Goal: Task Accomplishment & Management: Complete application form

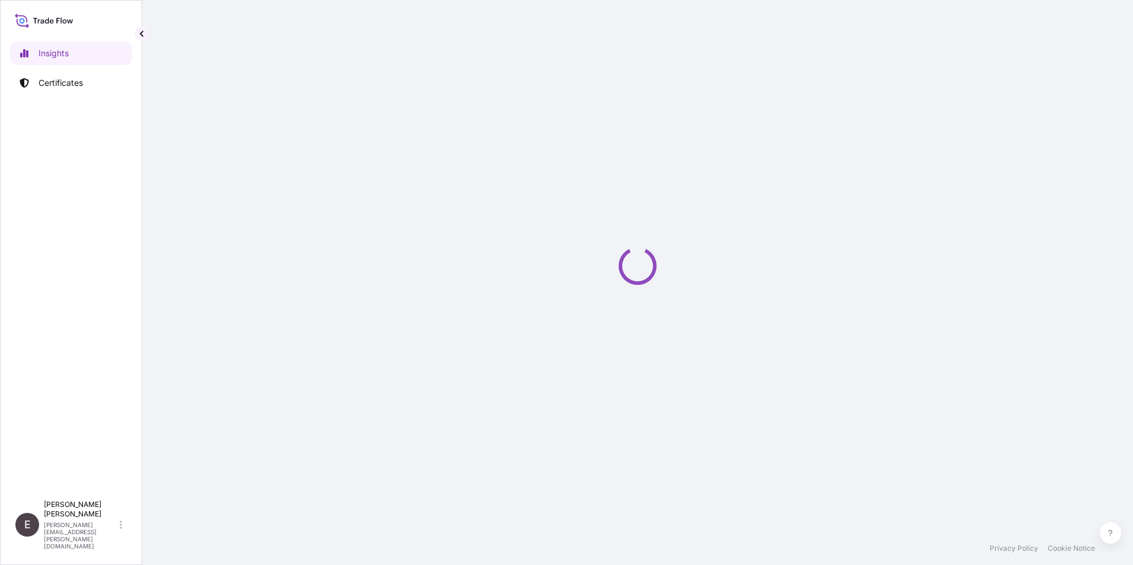
select select "2025"
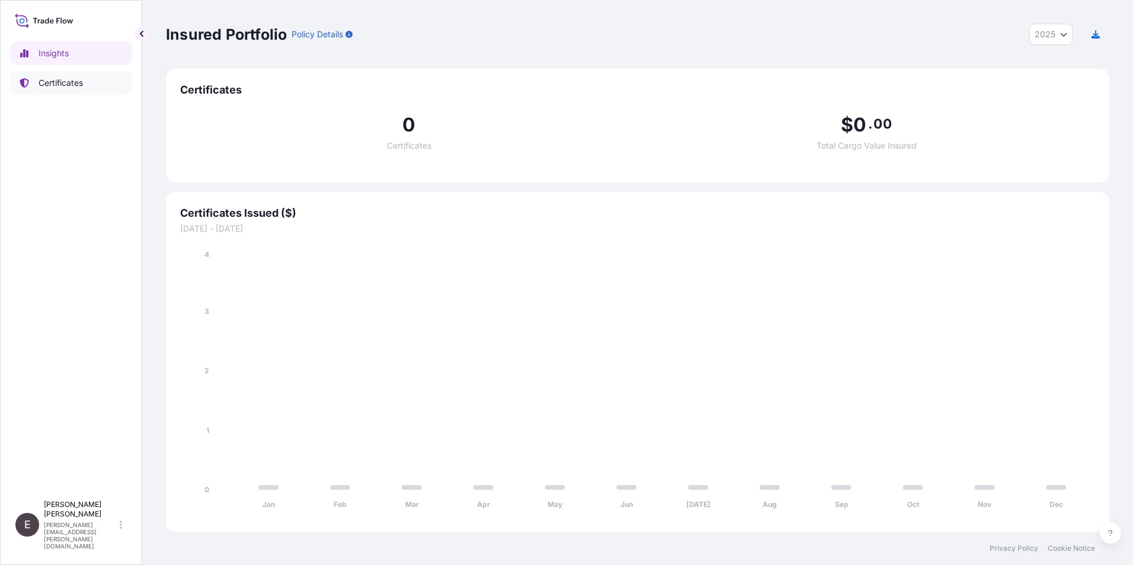
click at [68, 78] on p "Certificates" at bounding box center [61, 83] width 44 height 12
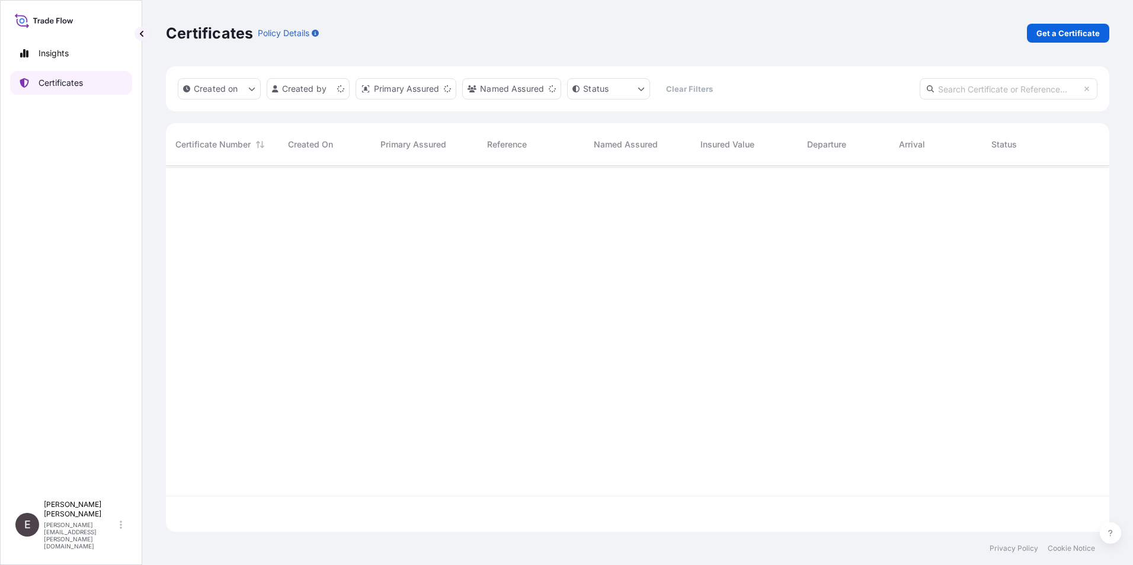
scroll to position [364, 934]
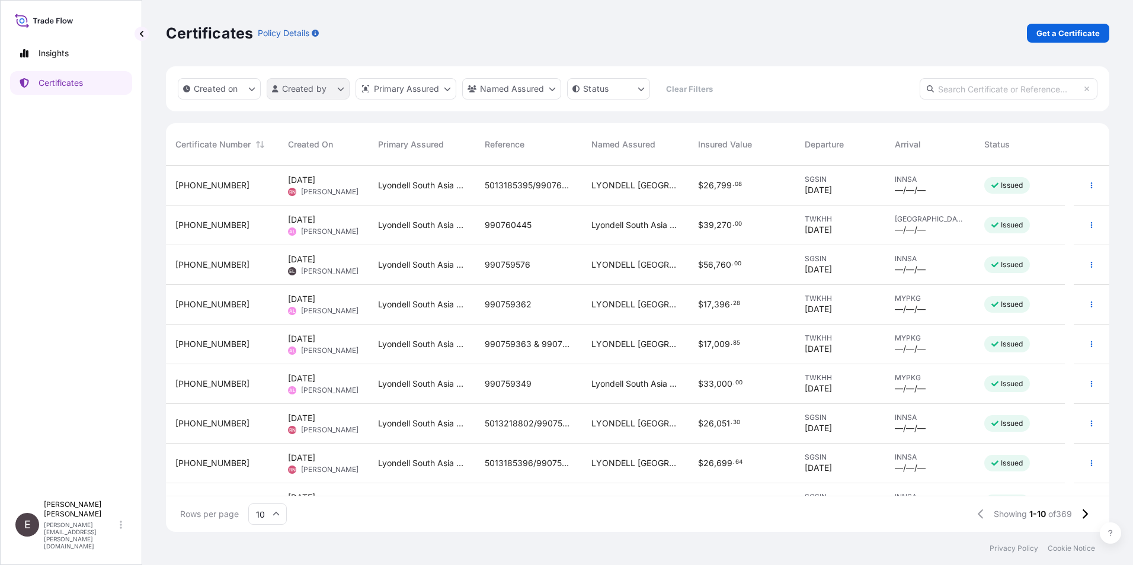
click at [305, 89] on html "Insights Certificates E [PERSON_NAME] [PERSON_NAME][EMAIL_ADDRESS][PERSON_NAME]…" at bounding box center [566, 282] width 1133 height 565
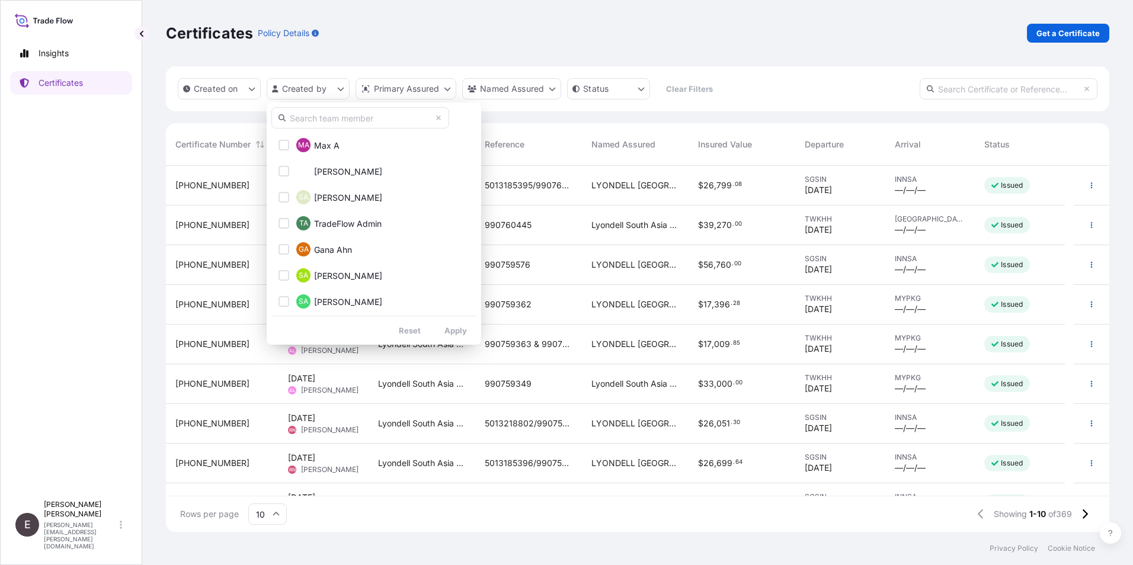
click at [338, 118] on input "text" at bounding box center [360, 117] width 178 height 21
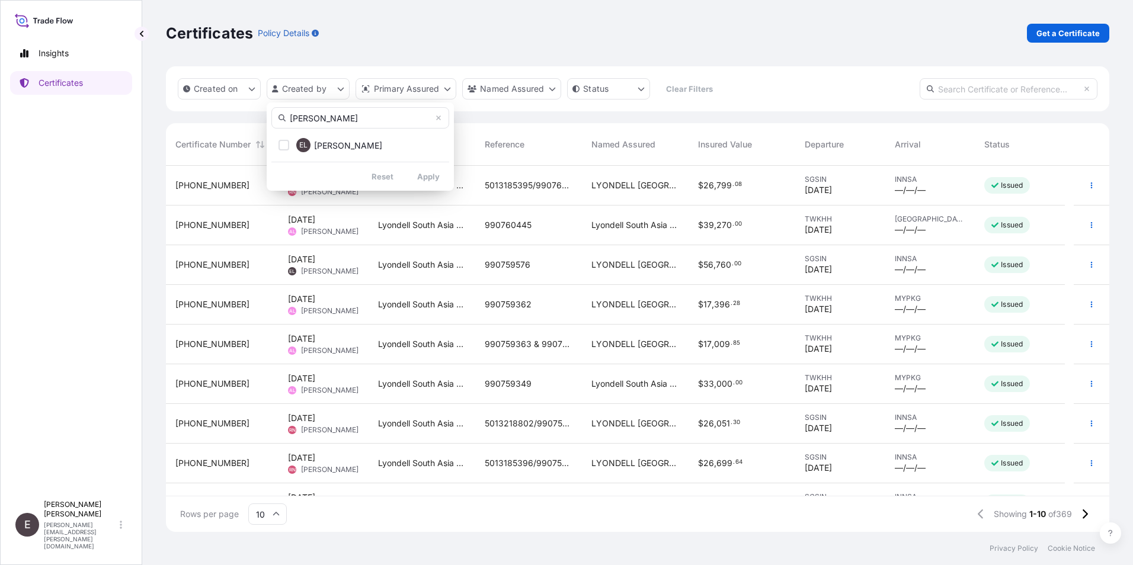
type input "eunice"
click at [426, 153] on button "EL Eunice Lau" at bounding box center [360, 145] width 178 height 24
click at [379, 149] on button "EL Eunice Lau" at bounding box center [360, 145] width 178 height 24
click at [281, 145] on div "Select Option" at bounding box center [283, 145] width 11 height 11
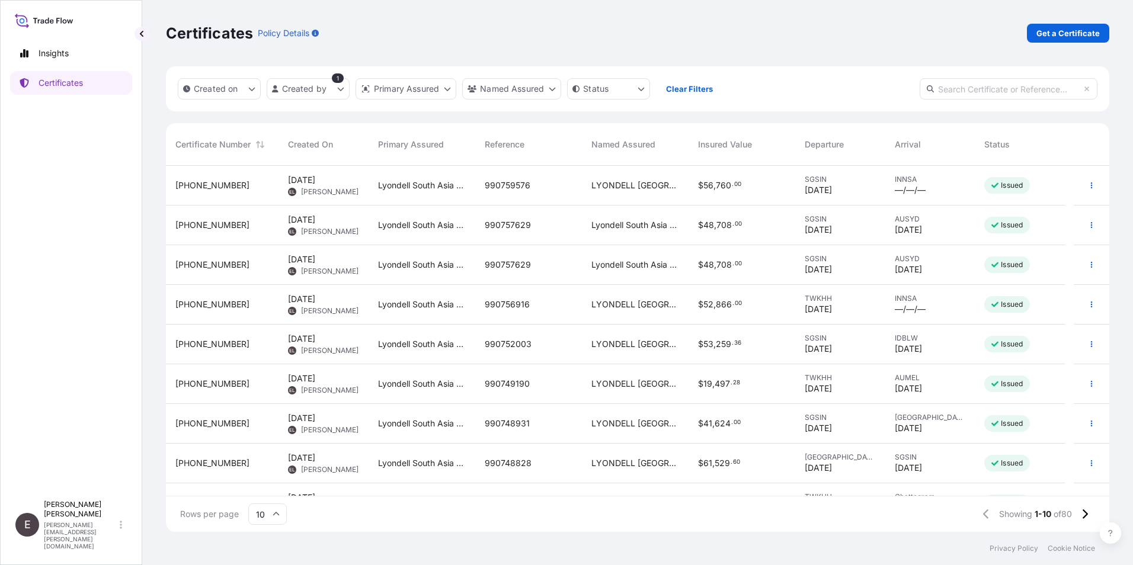
click at [275, 516] on icon at bounding box center [276, 514] width 7 height 7
click at [268, 485] on div "50" at bounding box center [267, 481] width 29 height 23
click at [1088, 420] on icon "button" at bounding box center [1091, 423] width 7 height 7
click at [1017, 418] on link "Duplicate certificate" at bounding box center [1019, 426] width 111 height 19
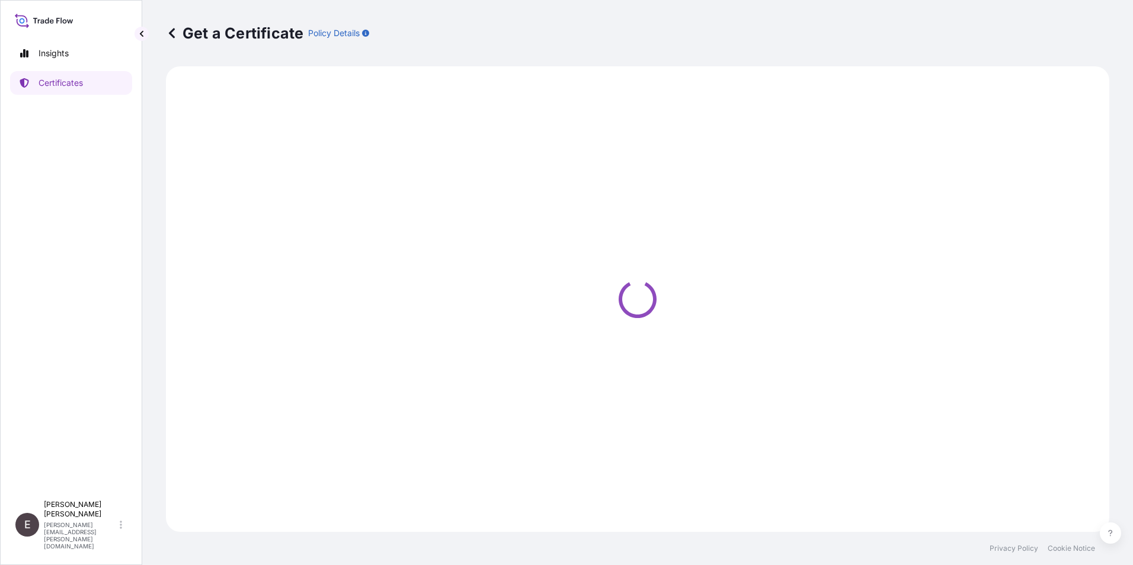
select select "Sea"
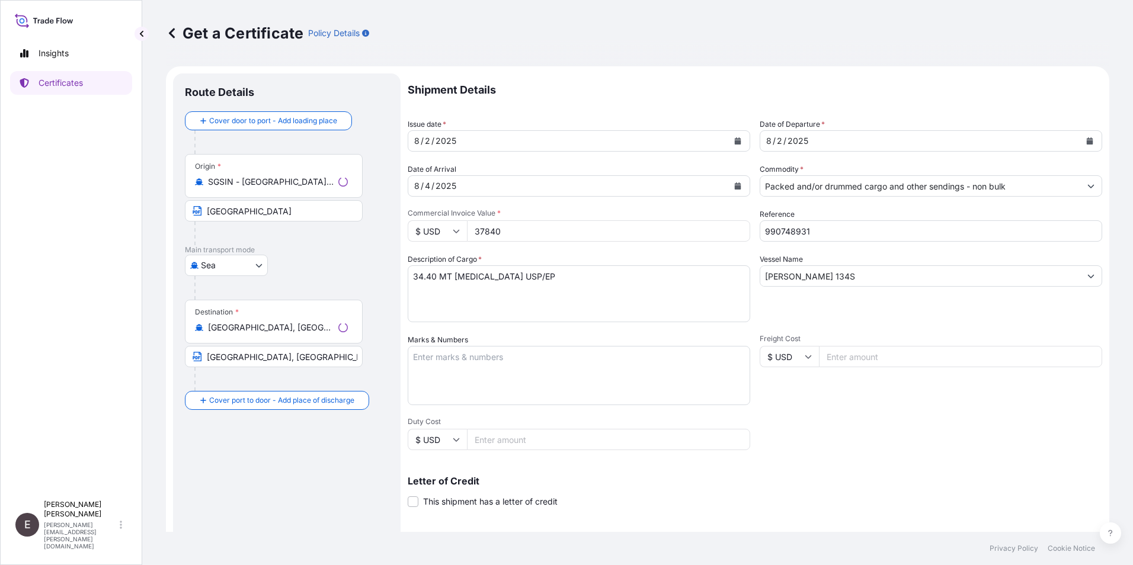
select select "32022"
click at [734, 140] on icon "Calendar" at bounding box center [737, 140] width 7 height 7
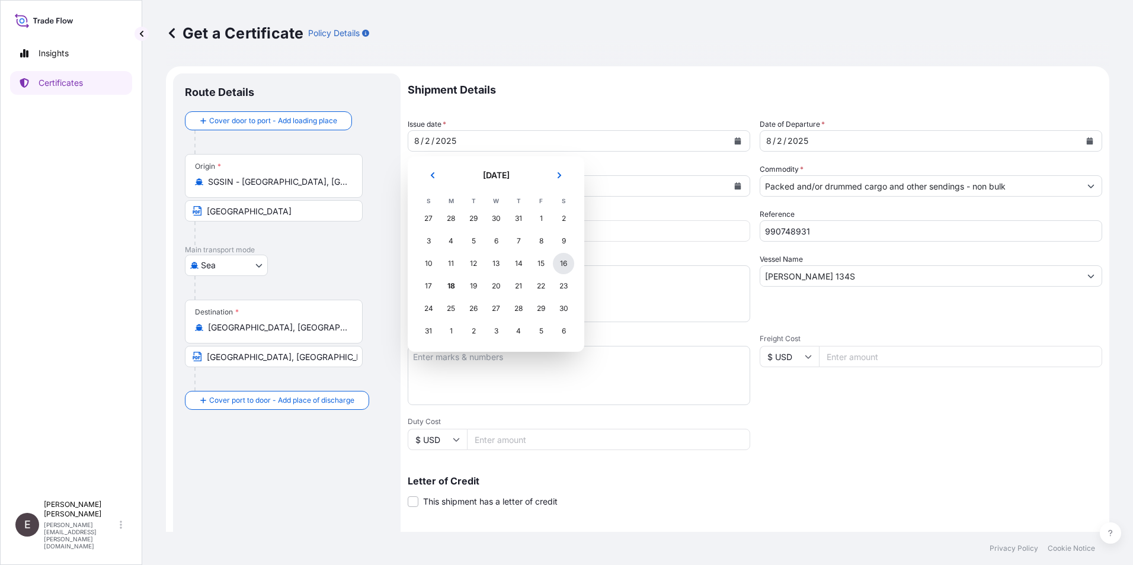
click at [565, 264] on div "16" at bounding box center [563, 263] width 21 height 21
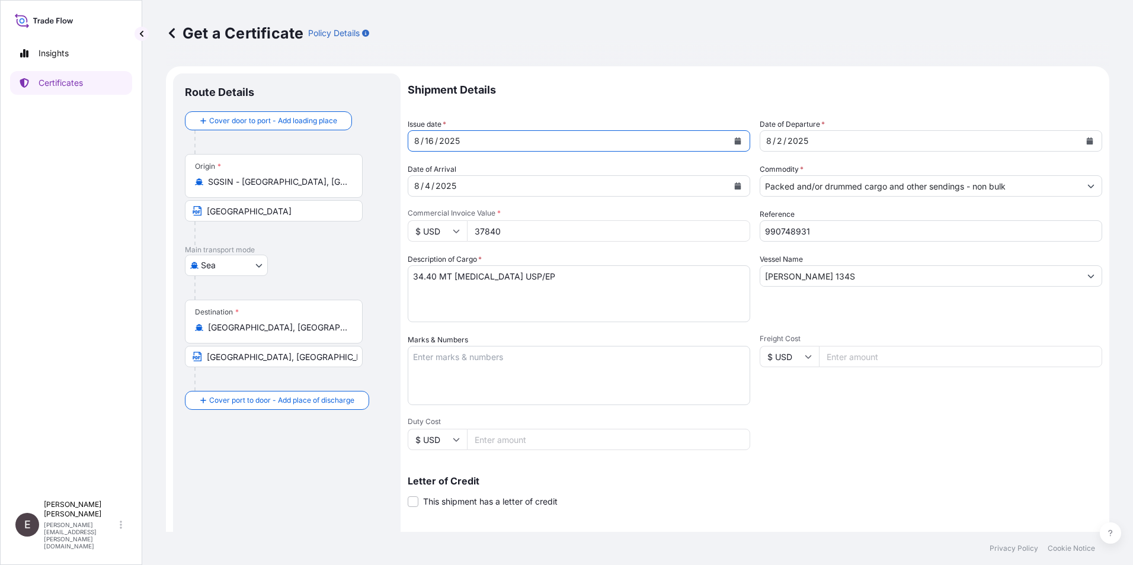
click at [1086, 138] on icon "Calendar" at bounding box center [1089, 140] width 7 height 7
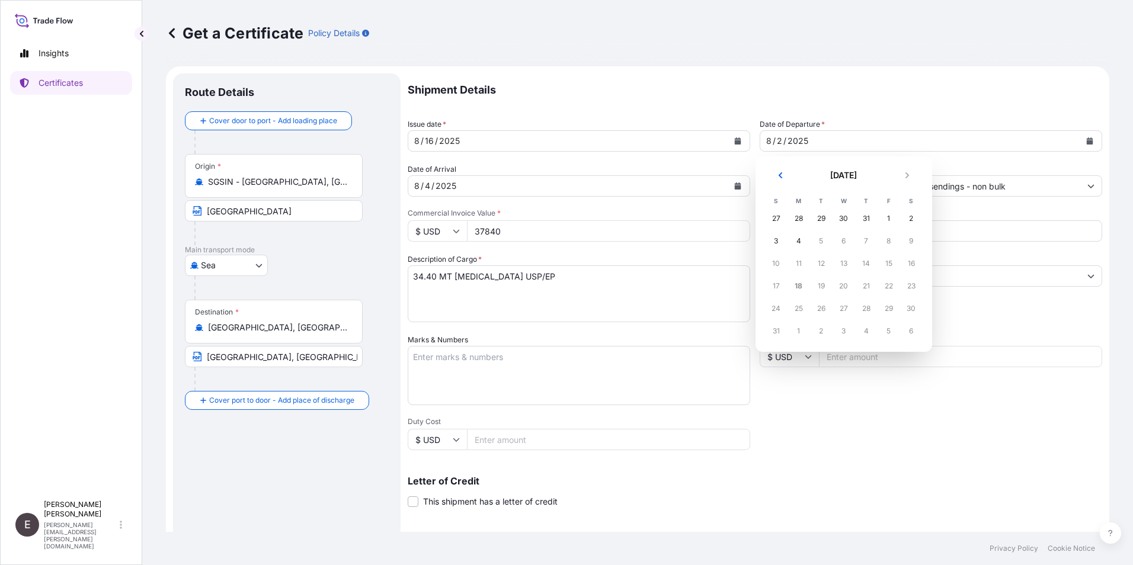
click at [914, 260] on div "16" at bounding box center [911, 263] width 21 height 21
click at [911, 264] on div "16" at bounding box center [911, 263] width 21 height 21
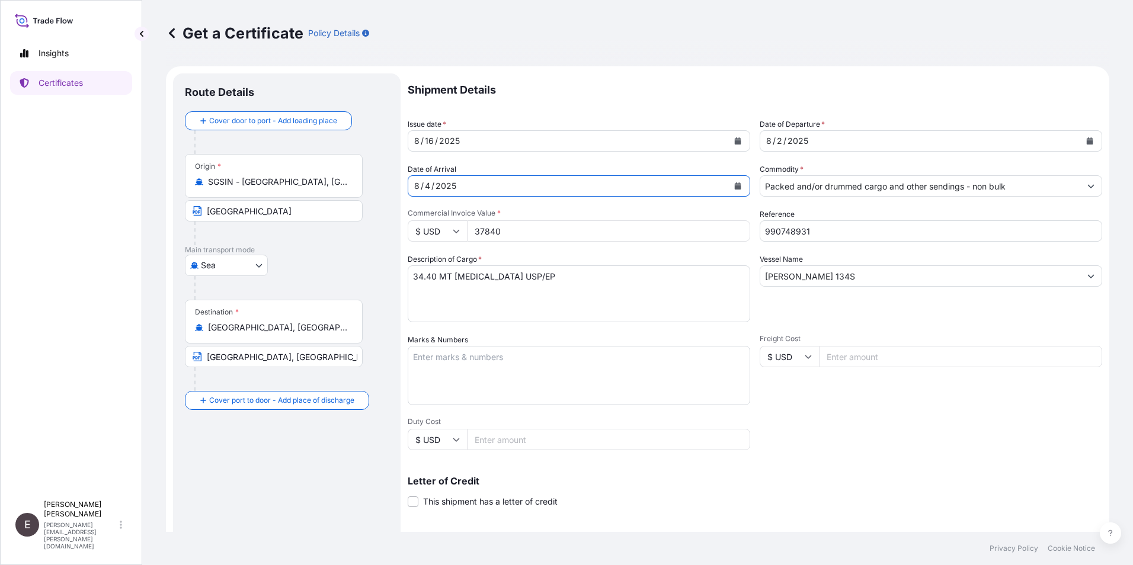
click at [424, 186] on div "4" at bounding box center [428, 186] width 8 height 14
click at [1080, 140] on button "Calendar" at bounding box center [1089, 141] width 19 height 19
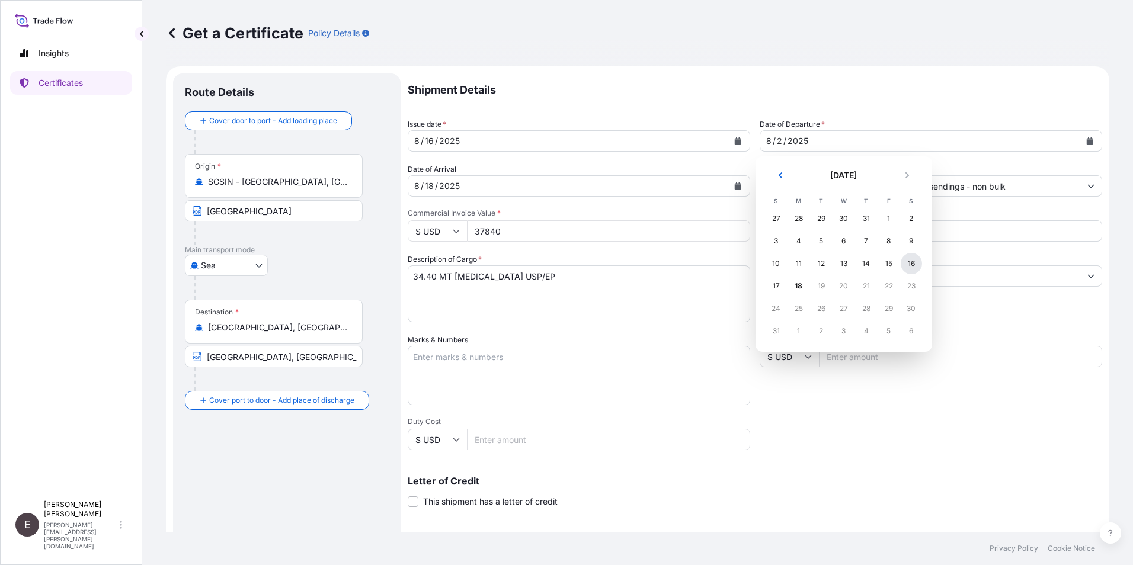
click at [913, 264] on div "16" at bounding box center [911, 263] width 21 height 21
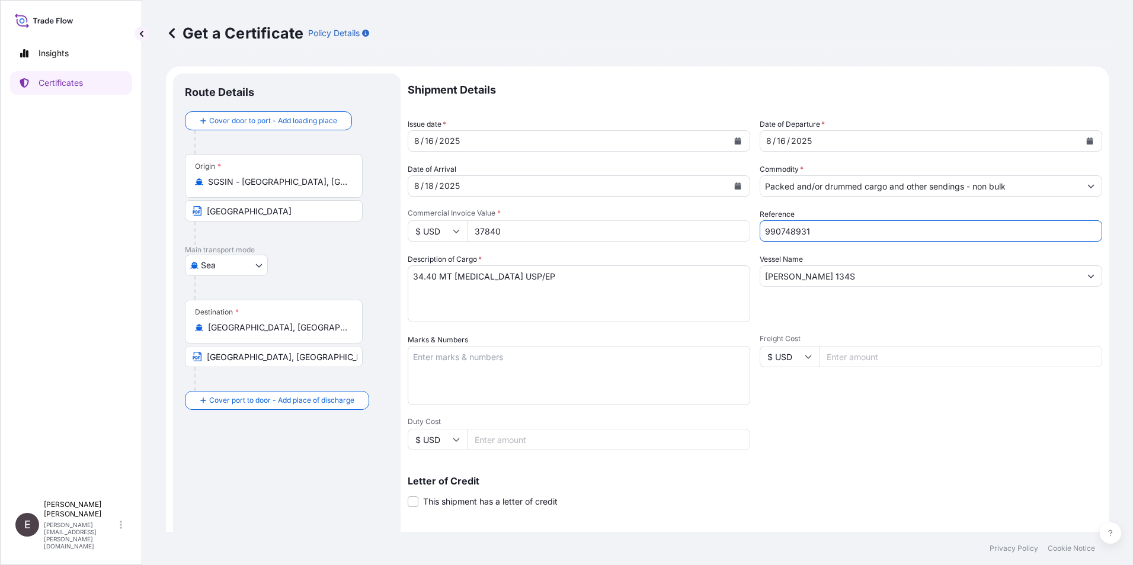
drag, startPoint x: 826, startPoint y: 230, endPoint x: 652, endPoint y: 230, distance: 173.6
click at [653, 231] on div "Shipment Details Issue date * 8 / 16 / 2025 Date of Departure * 8 / 16 / 2025 D…" at bounding box center [755, 355] width 694 height 565
type input "990760447"
drag, startPoint x: 501, startPoint y: 235, endPoint x: 432, endPoint y: 233, distance: 69.3
click at [432, 233] on div "$ USD 37840" at bounding box center [579, 230] width 342 height 21
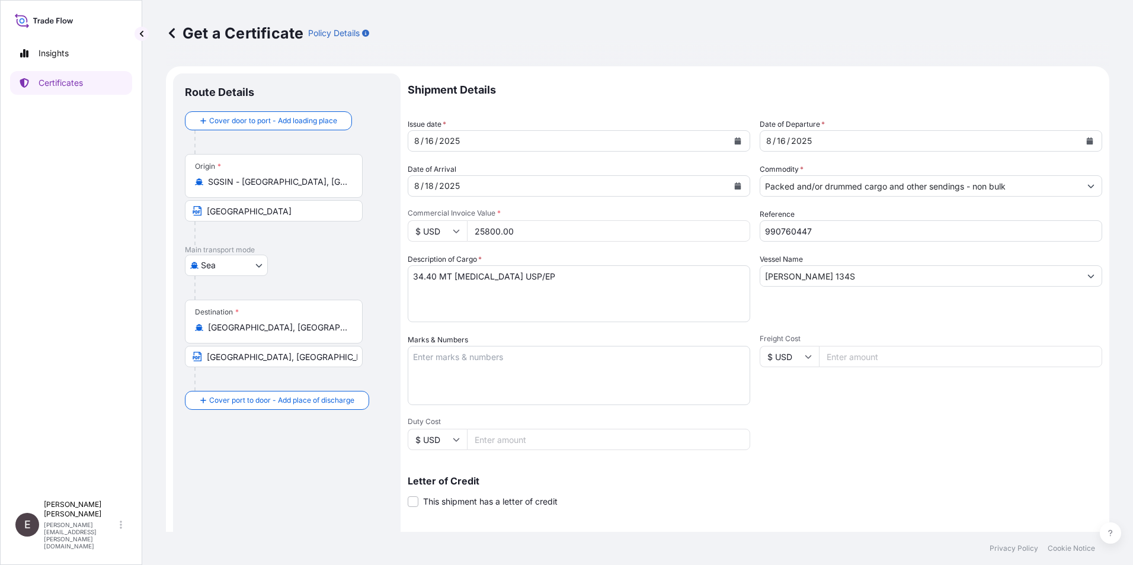
type input "25800.00"
click at [418, 278] on textarea "34.40 MT PROPYLENE GLYCOL USP/EP" at bounding box center [579, 293] width 342 height 57
type textarea "17.20 MT DIPROPYLENE GLYCOL FRAGRANCE"
drag, startPoint x: 835, startPoint y: 273, endPoint x: 616, endPoint y: 269, distance: 218.7
click at [616, 269] on div "Shipment Details Issue date * 8 / 16 / 2025 Date of Departure * 8 / 16 / 2025 D…" at bounding box center [755, 355] width 694 height 565
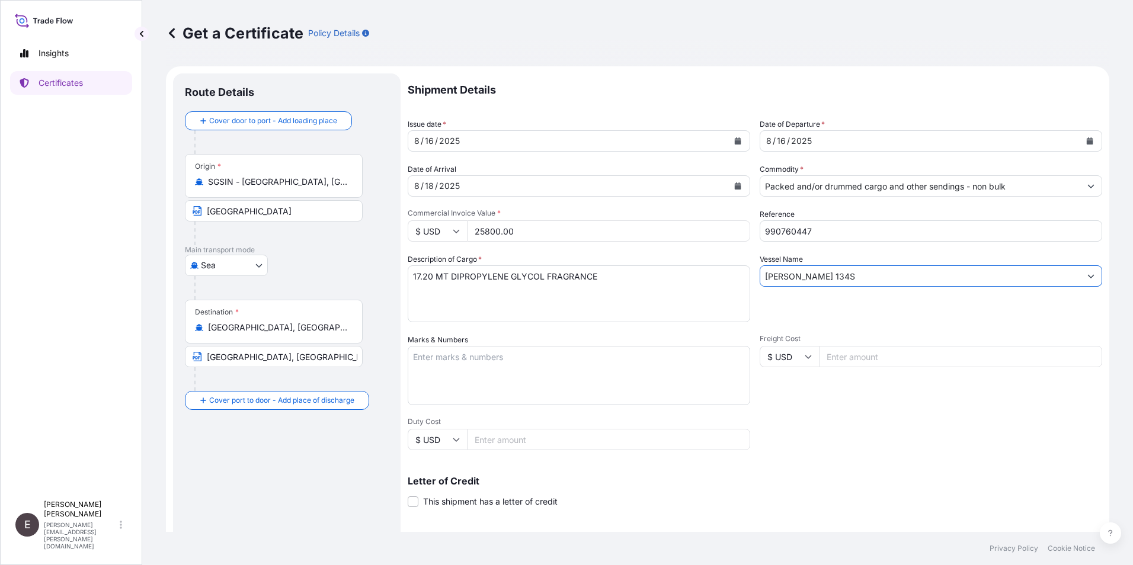
drag, startPoint x: 821, startPoint y: 278, endPoint x: 882, endPoint y: 243, distance: 70.6
click at [821, 278] on input "VIRA BHUM 134S" at bounding box center [920, 275] width 320 height 21
click at [818, 272] on input "VIRA BHUM 134S" at bounding box center [920, 275] width 320 height 21
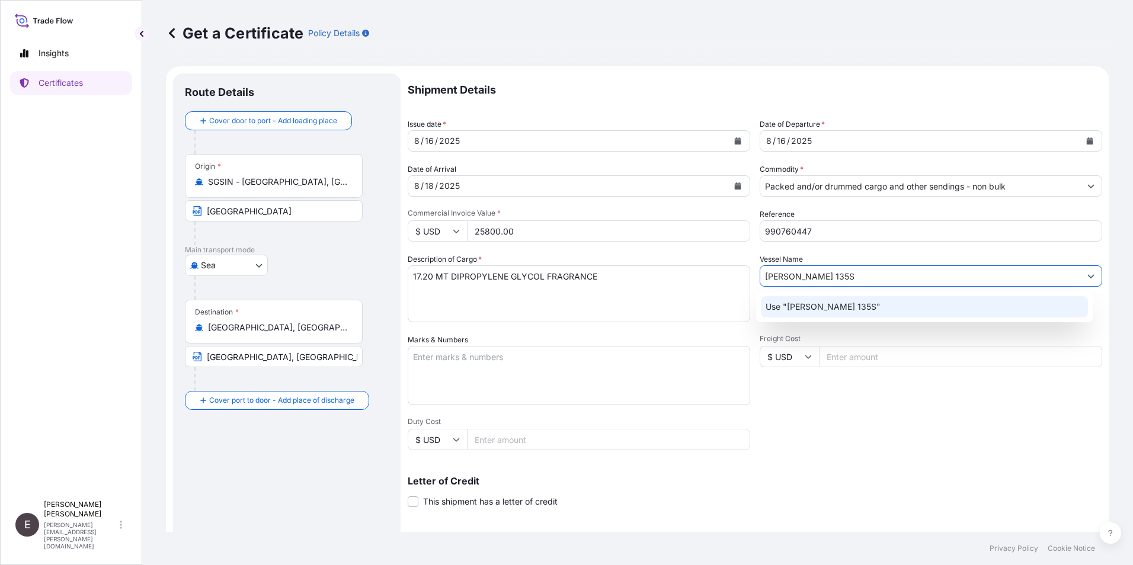
type input "VIRA BHUM 135S"
click at [832, 437] on div "Shipment Details Issue date * 8 / 16 / 2025 Date of Departure * 8 / 16 / 2025 D…" at bounding box center [755, 355] width 694 height 565
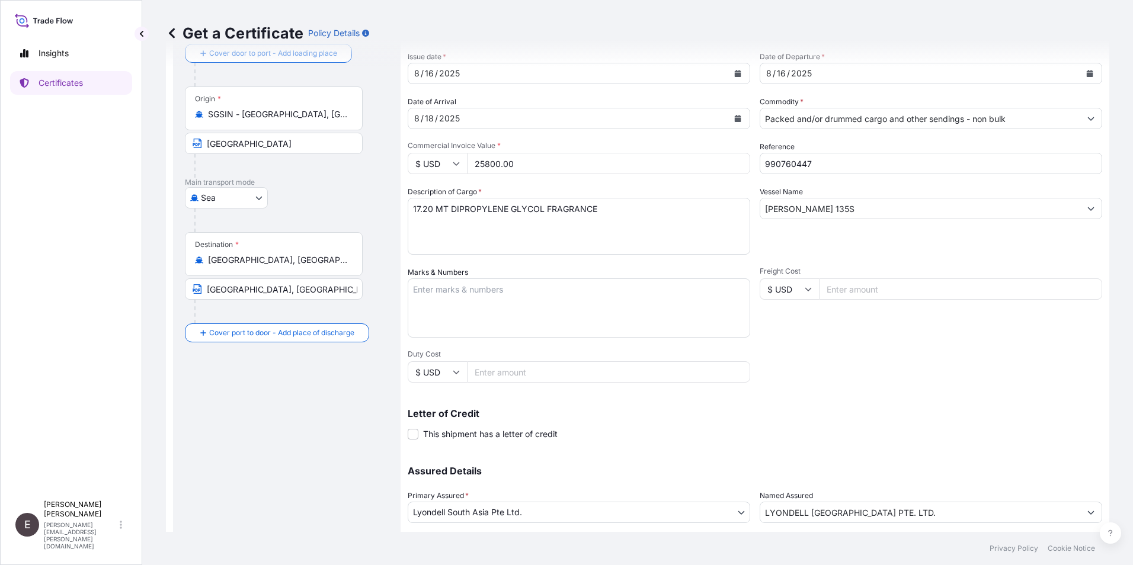
scroll to position [146, 0]
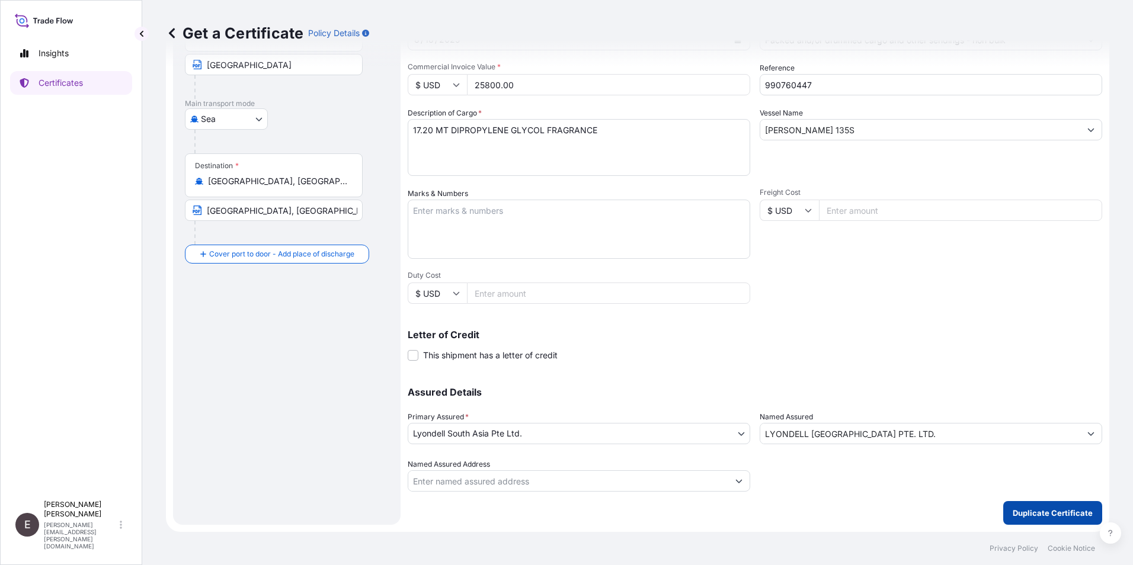
click at [1039, 507] on p "Duplicate Certificate" at bounding box center [1053, 513] width 80 height 12
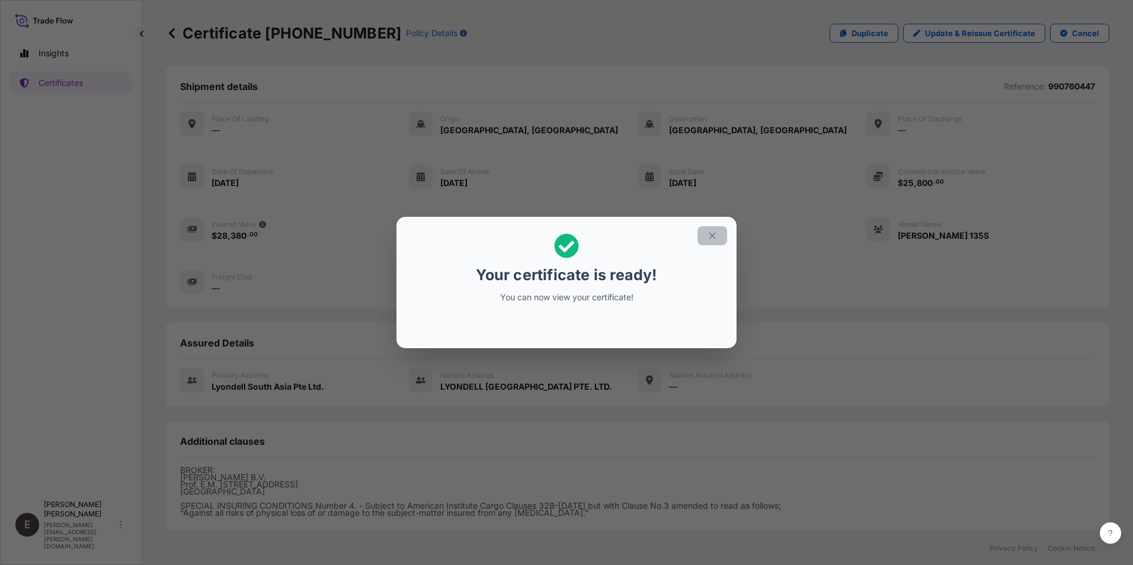
click at [707, 237] on icon "button" at bounding box center [712, 235] width 11 height 11
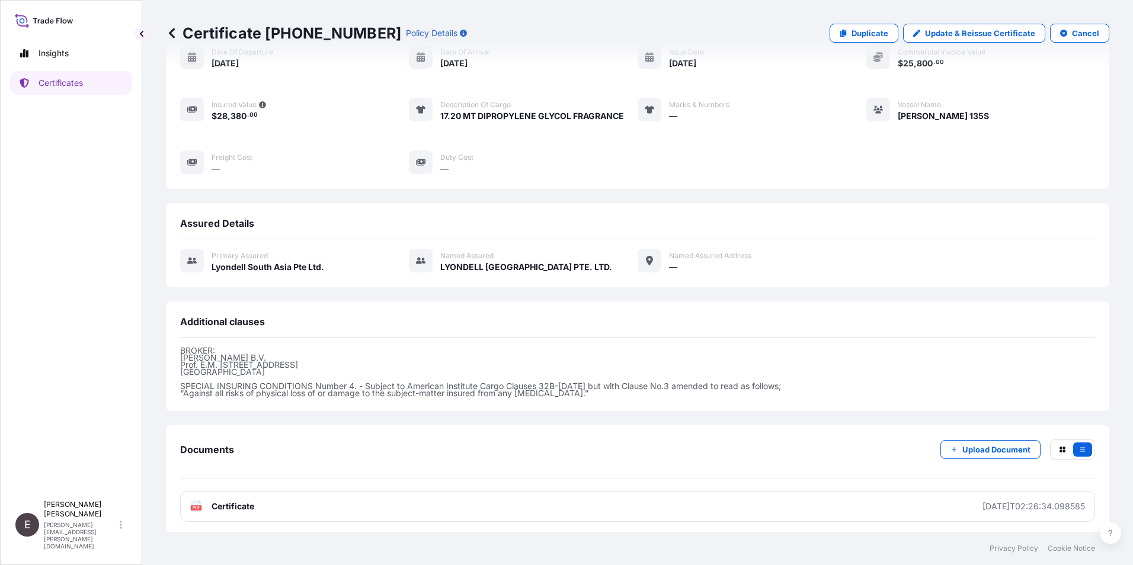
scroll to position [124, 0]
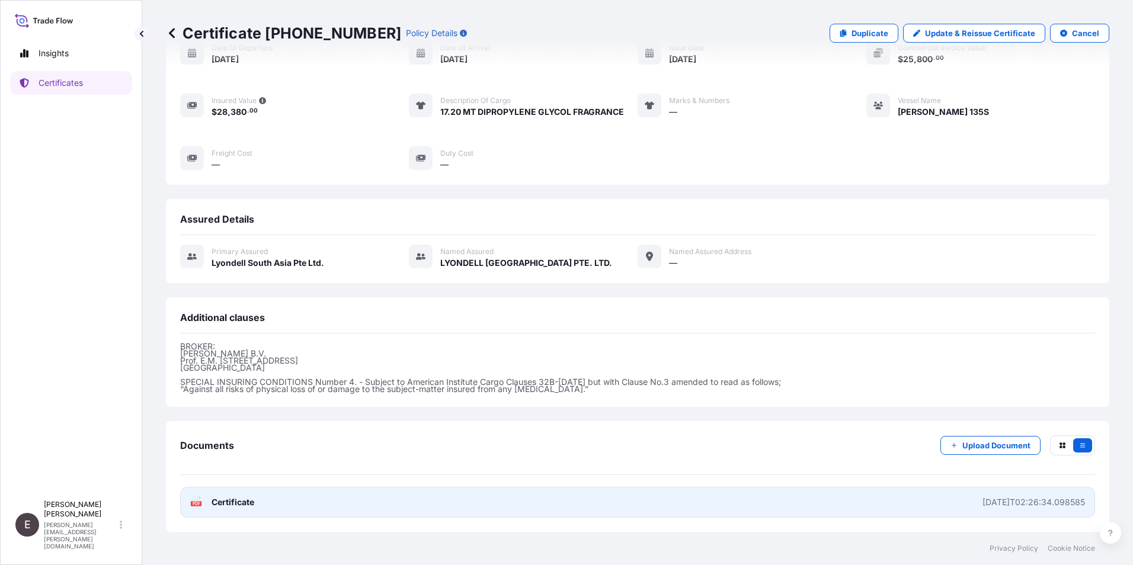
click at [222, 501] on span "Certificate" at bounding box center [233, 502] width 43 height 12
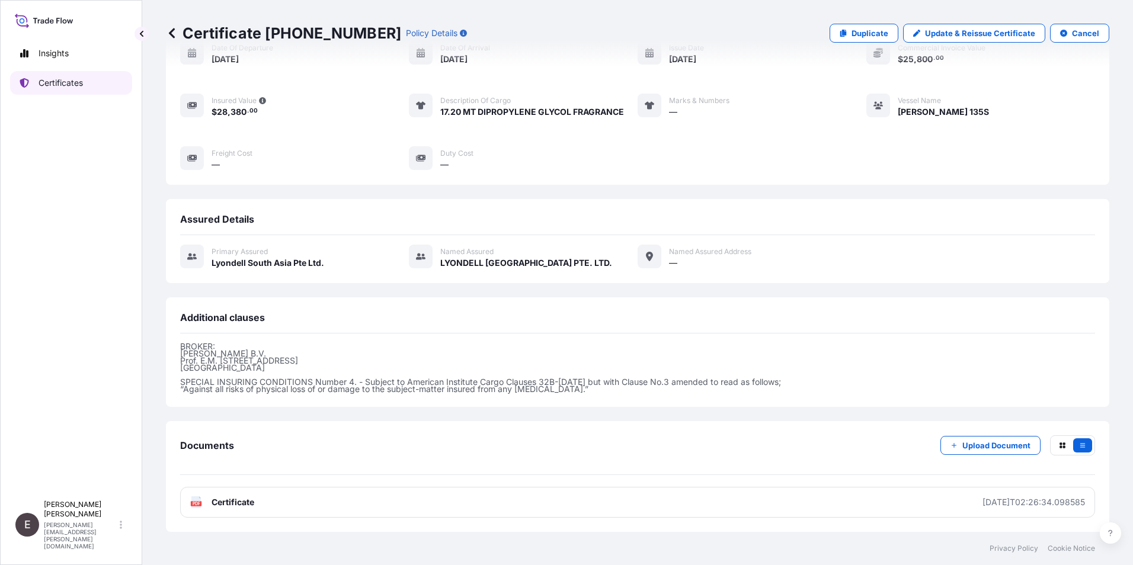
click at [68, 81] on p "Certificates" at bounding box center [61, 83] width 44 height 12
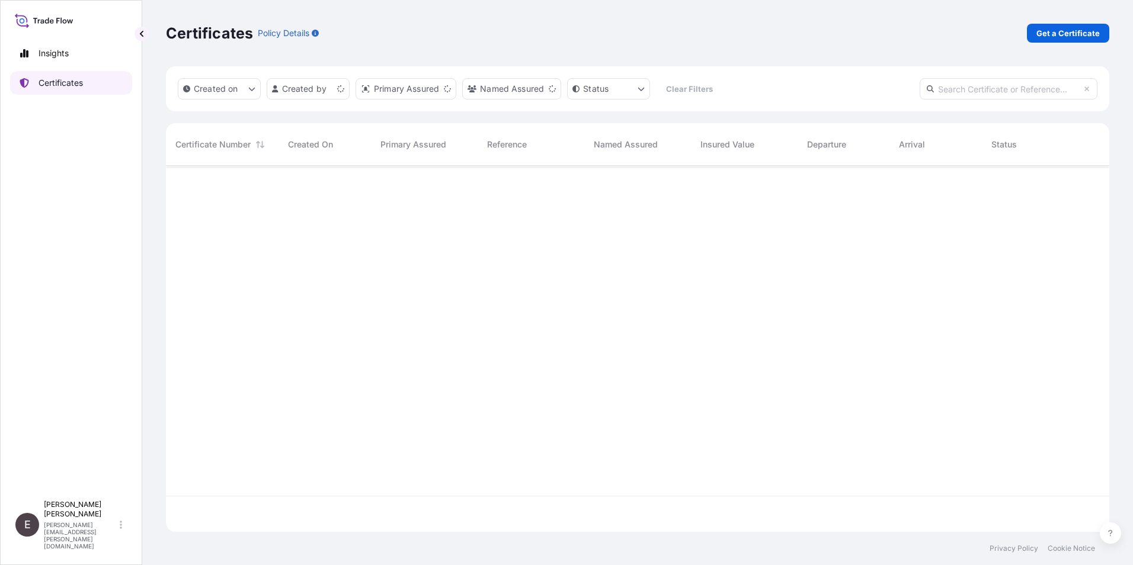
scroll to position [364, 934]
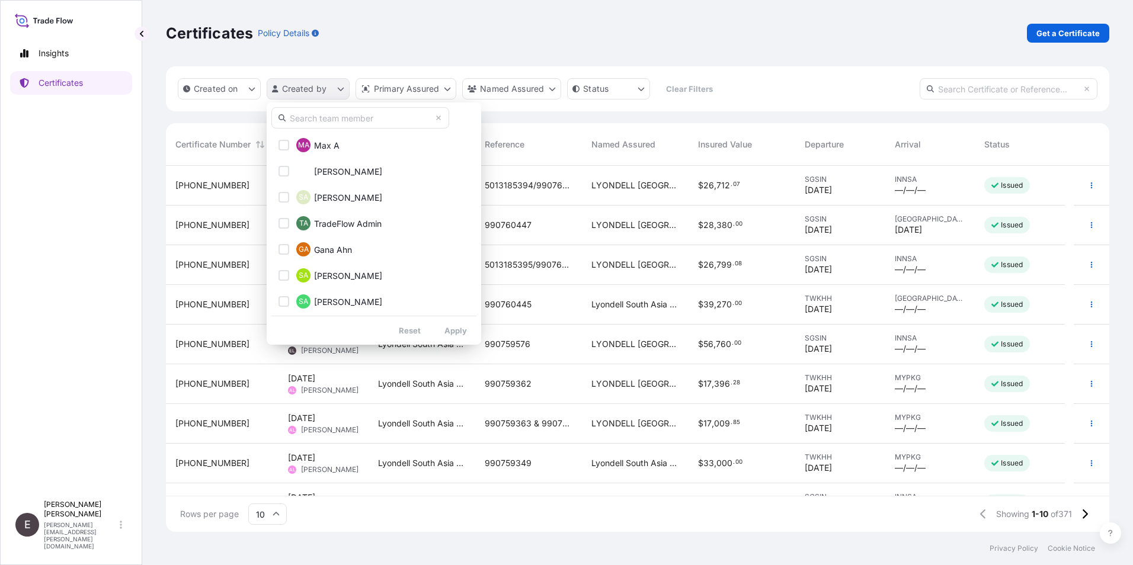
click at [300, 86] on html "Insights Certificates E Eunice Lau eunice.lau@lyondellbasell.com Certificates P…" at bounding box center [566, 282] width 1133 height 565
click at [311, 120] on input "text" at bounding box center [360, 117] width 178 height 21
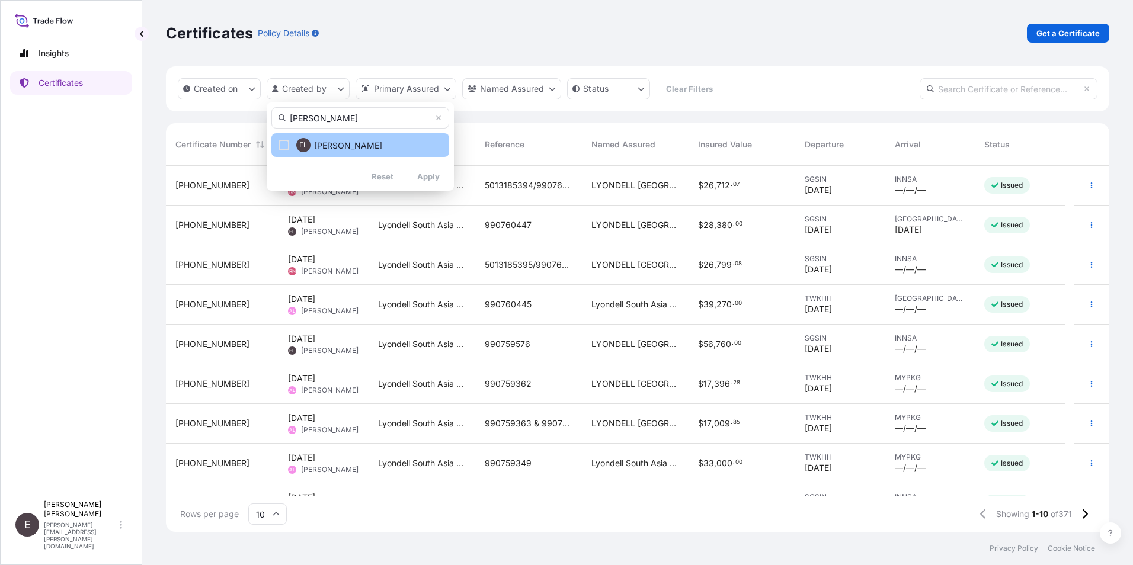
type input "EUNICE"
click at [357, 146] on button "EL Eunice Lau" at bounding box center [360, 145] width 178 height 24
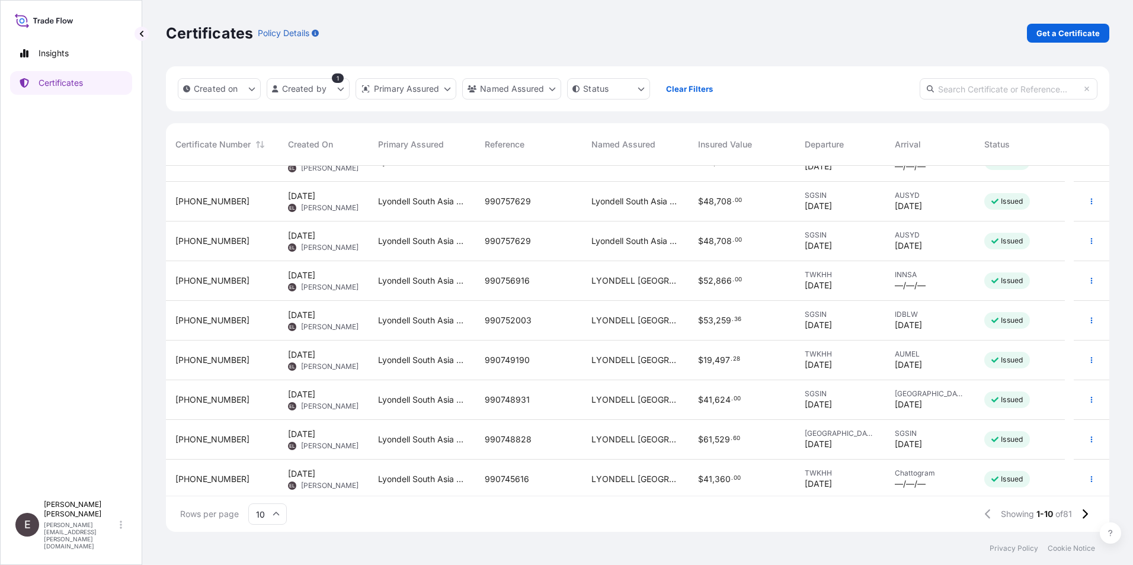
scroll to position [67, 0]
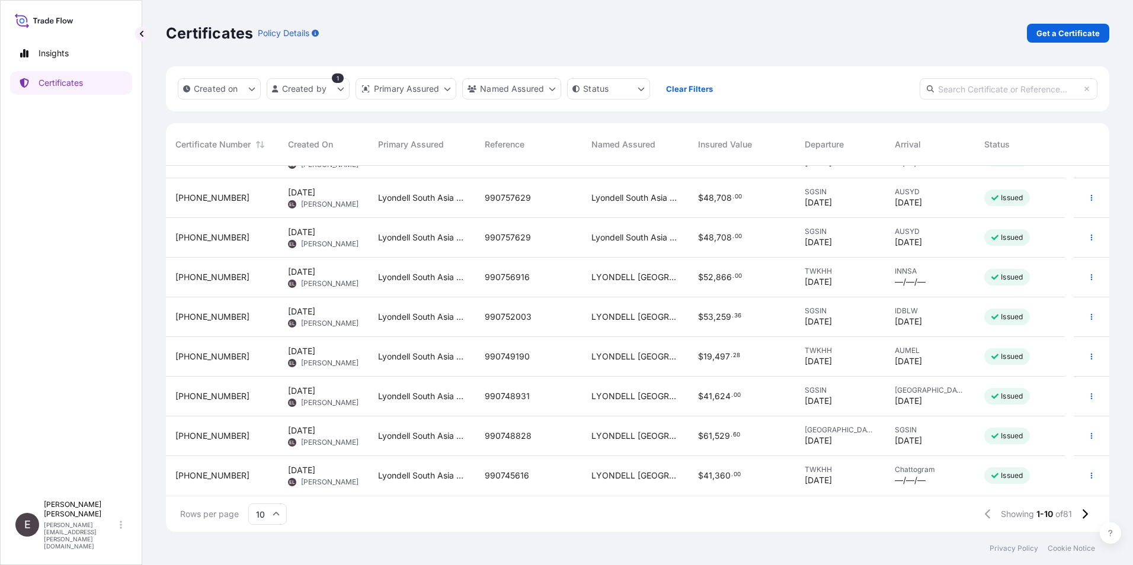
click at [281, 510] on input "10" at bounding box center [267, 514] width 39 height 21
click at [274, 481] on div "50" at bounding box center [267, 481] width 29 height 23
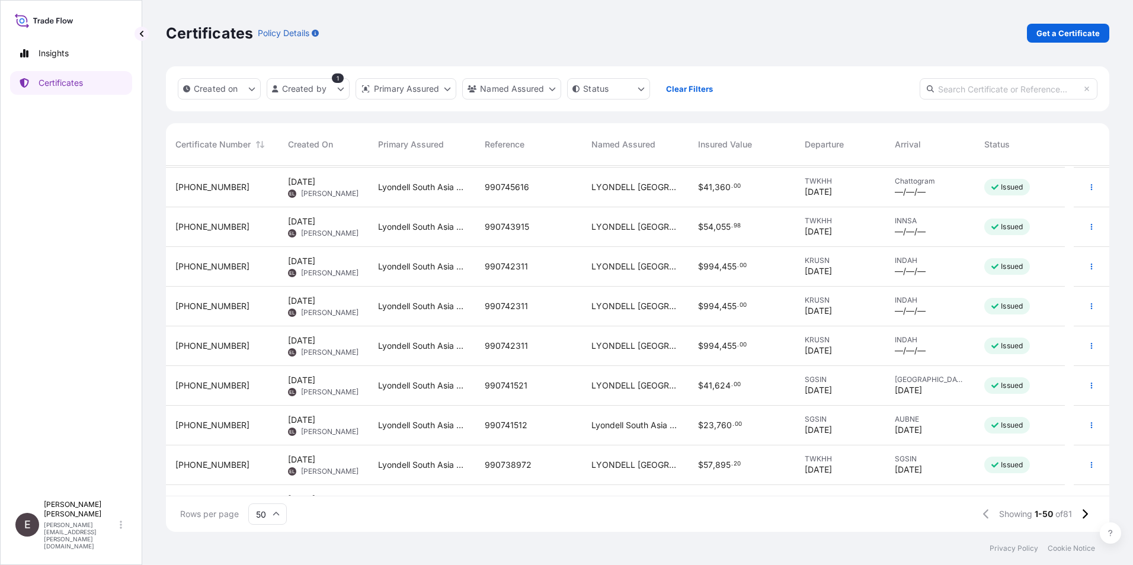
scroll to position [379, 0]
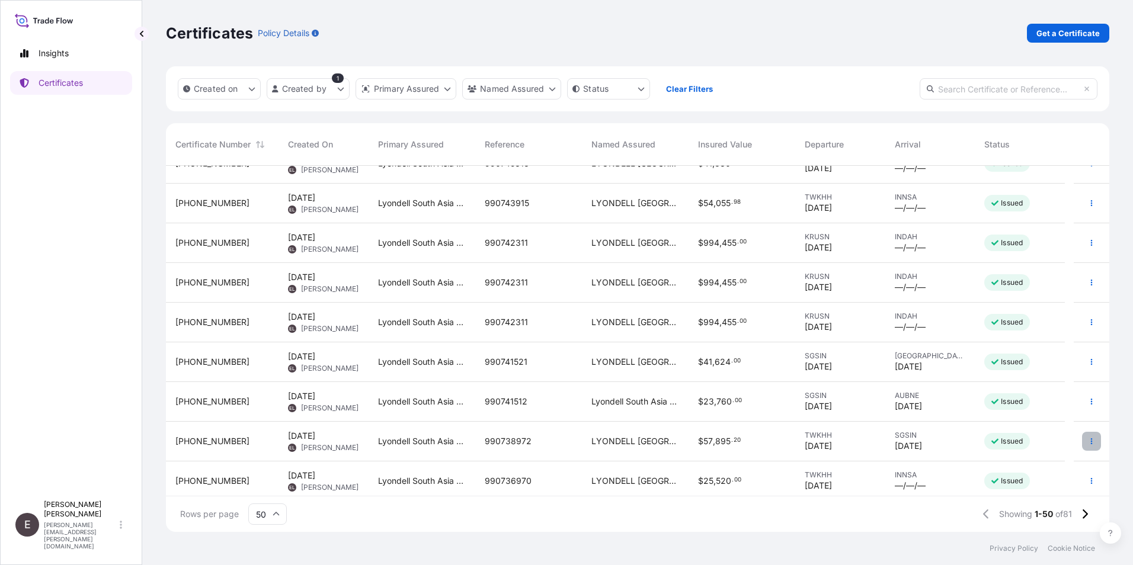
click at [1088, 438] on icon "button" at bounding box center [1091, 441] width 7 height 7
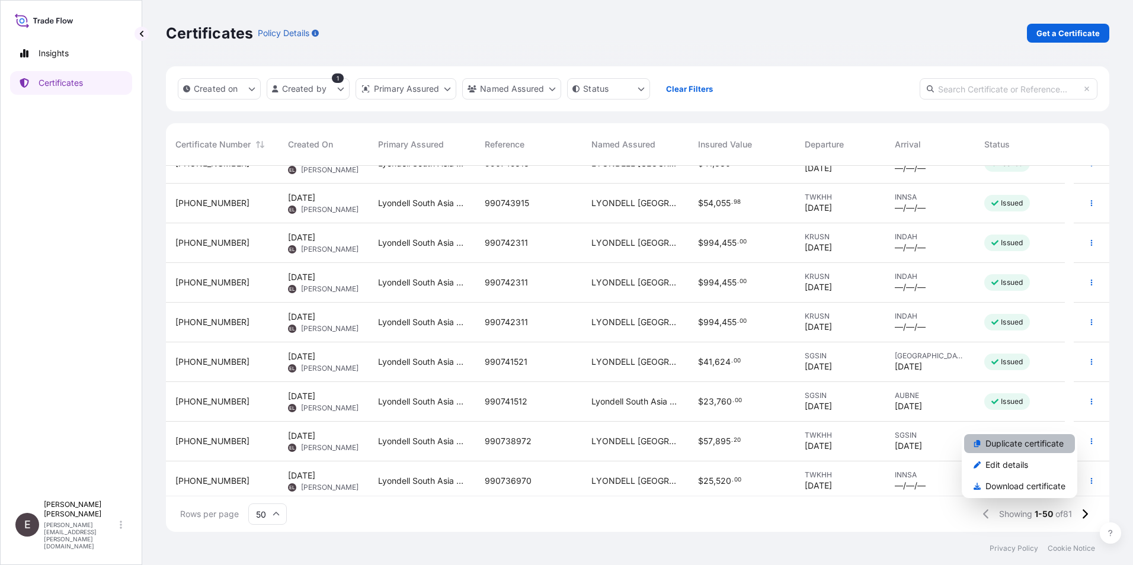
click at [1033, 438] on p "Duplicate certificate" at bounding box center [1024, 444] width 78 height 12
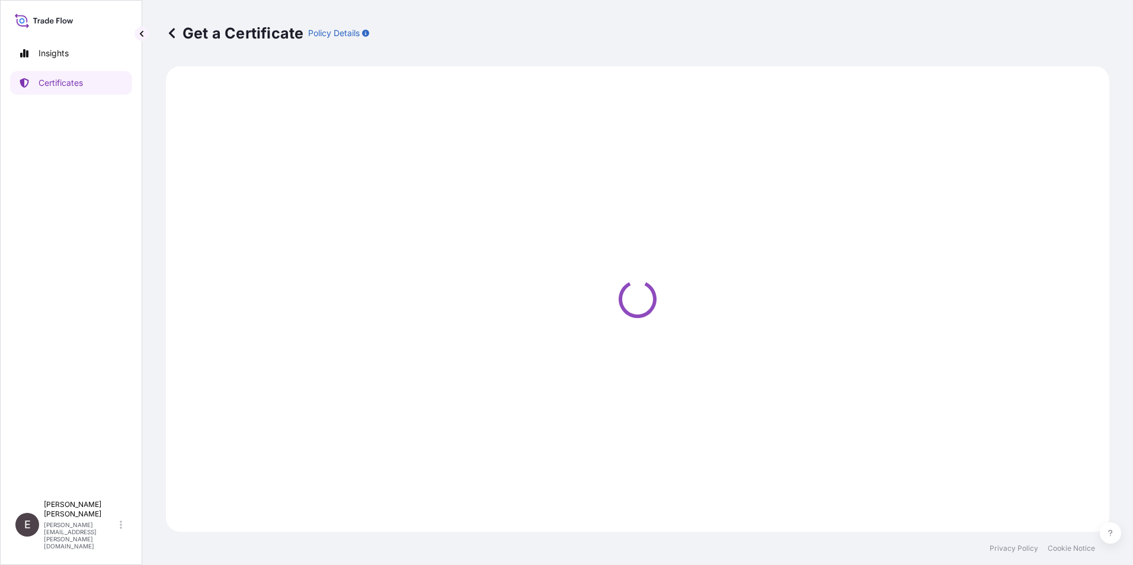
select select "Sea"
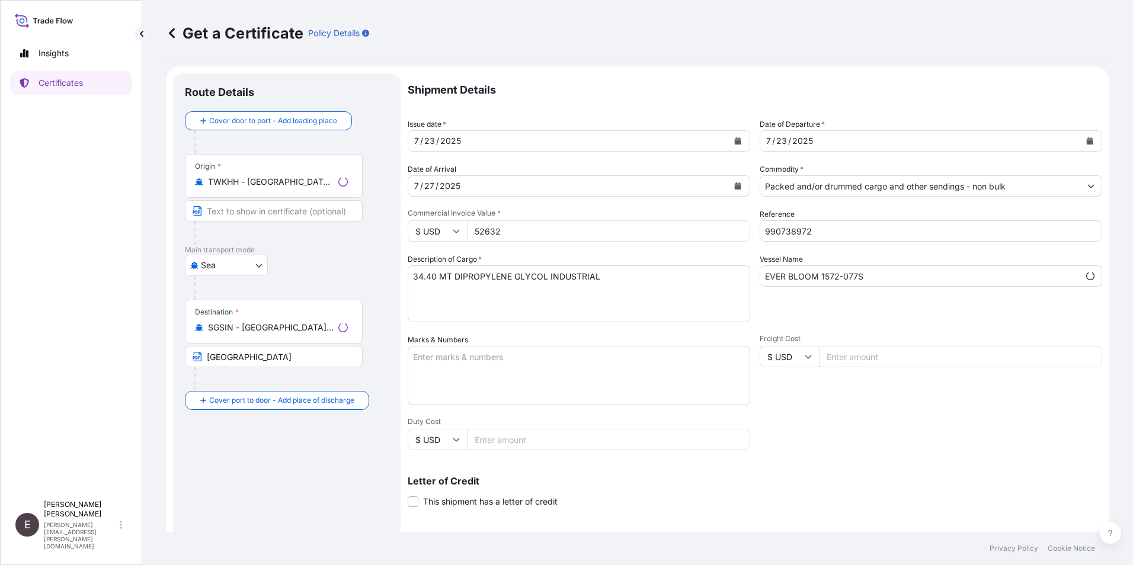
select select "32022"
drag, startPoint x: 509, startPoint y: 234, endPoint x: 413, endPoint y: 225, distance: 96.4
click at [417, 227] on div "$ USD 52632" at bounding box center [579, 230] width 342 height 21
type input "15407.80"
click at [734, 140] on icon "Calendar" at bounding box center [737, 140] width 7 height 7
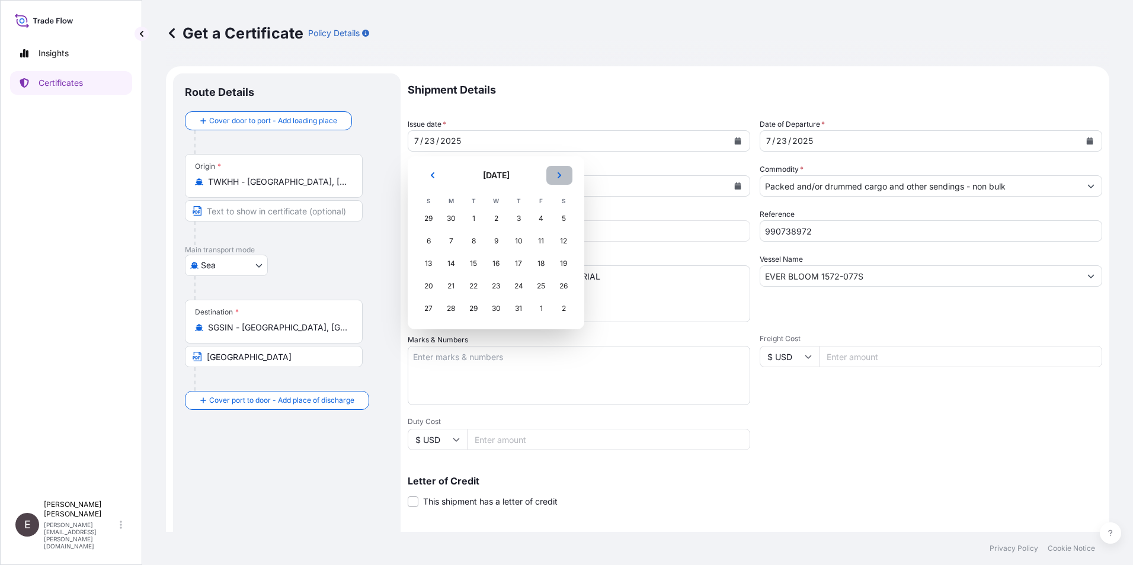
click at [556, 176] on icon "Next" at bounding box center [559, 175] width 7 height 7
click at [569, 263] on div "16" at bounding box center [563, 263] width 21 height 21
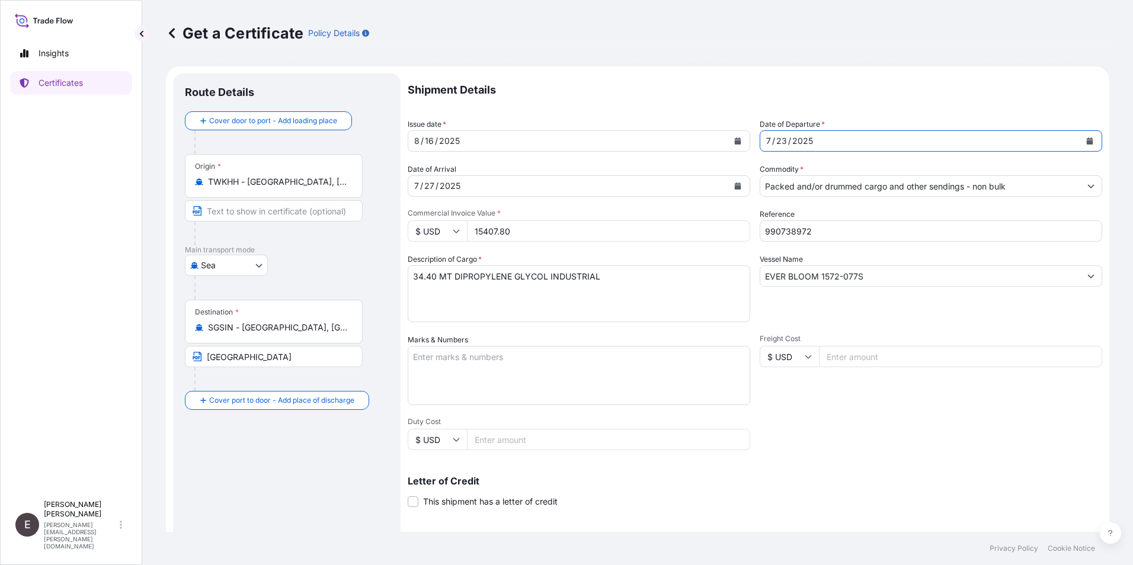
click at [1084, 138] on button "Calendar" at bounding box center [1089, 141] width 19 height 19
click at [735, 182] on icon "Calendar" at bounding box center [738, 185] width 7 height 7
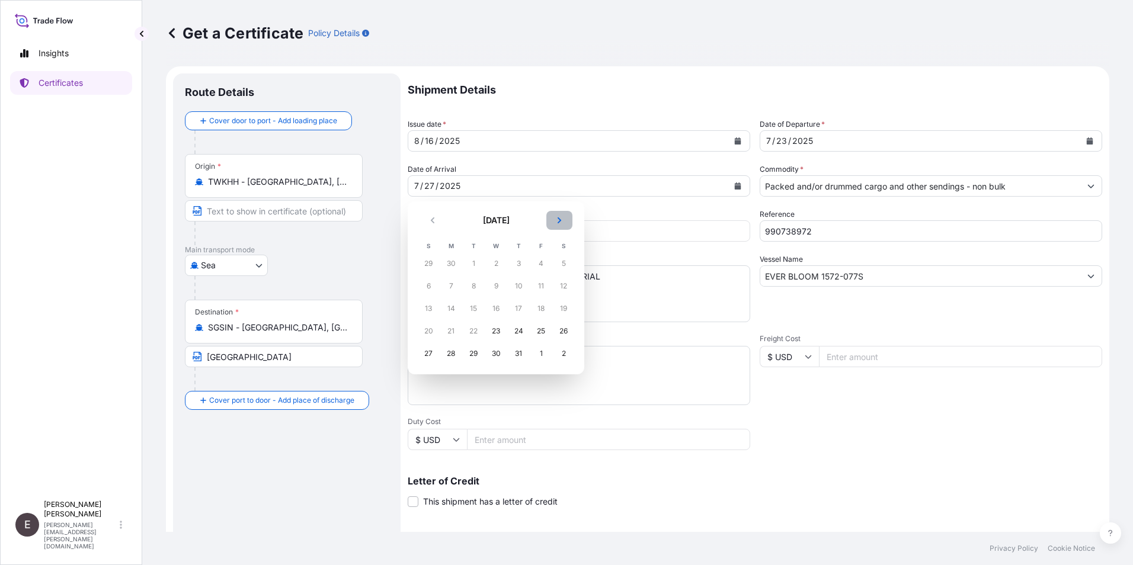
click at [558, 224] on button "Next" at bounding box center [559, 220] width 26 height 19
click at [495, 331] on div "20" at bounding box center [495, 331] width 21 height 21
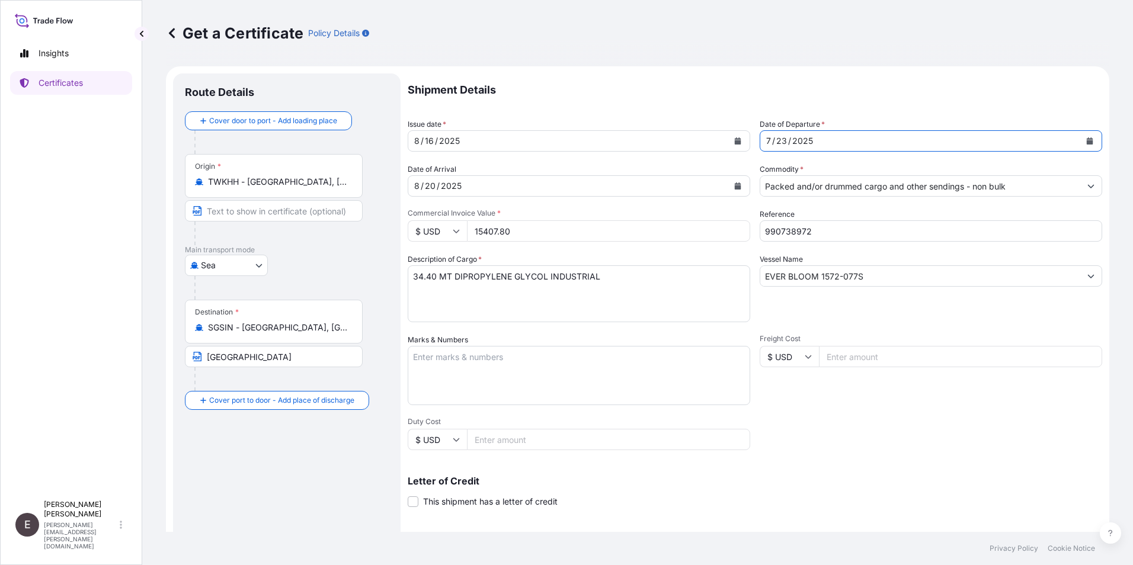
click at [1086, 137] on icon "Calendar" at bounding box center [1089, 140] width 7 height 7
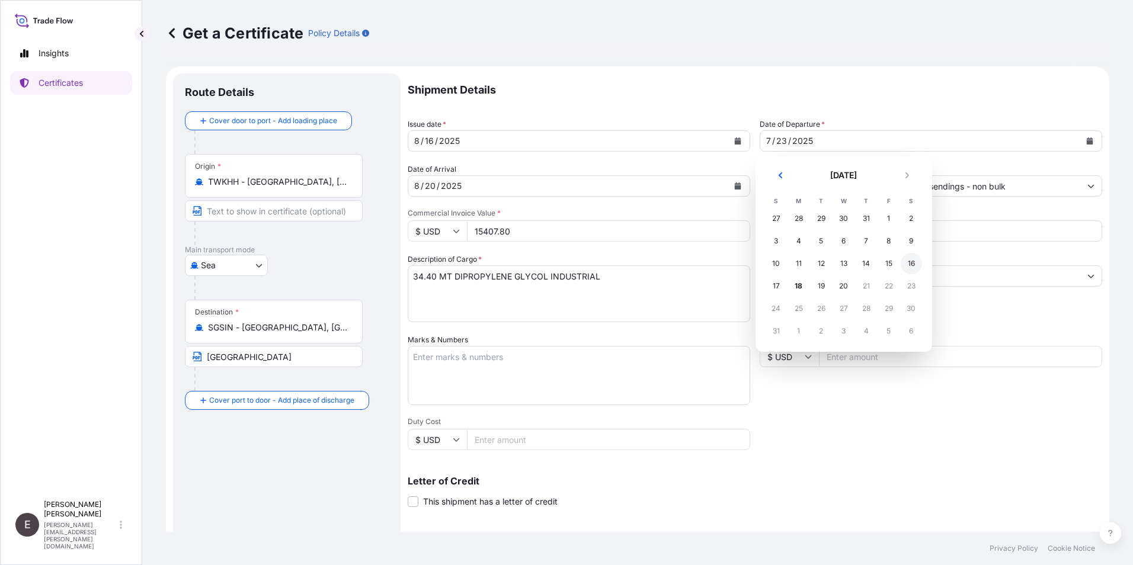
click at [909, 264] on div "16" at bounding box center [911, 263] width 21 height 21
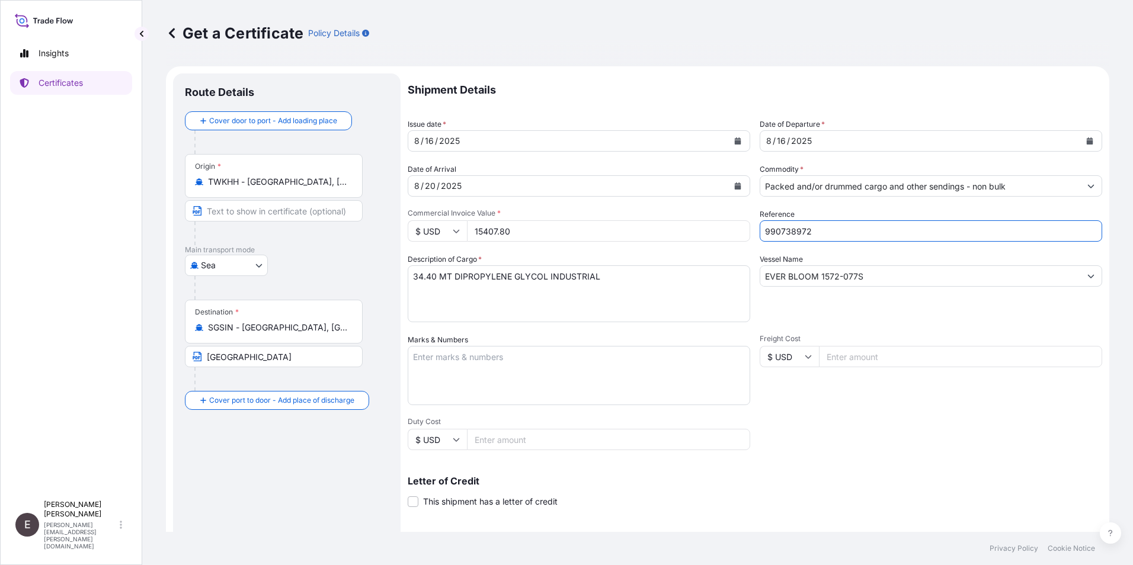
drag, startPoint x: 827, startPoint y: 234, endPoint x: 657, endPoint y: 225, distance: 170.3
click at [657, 227] on div "Shipment Details Issue date * 8 / 16 / 2025 Date of Departure * 8 / 16 / 2025 D…" at bounding box center [755, 355] width 694 height 565
type input "990760454/455"
drag, startPoint x: 885, startPoint y: 282, endPoint x: 617, endPoint y: 260, distance: 268.7
click at [618, 260] on div "Shipment Details Issue date * 8 / 16 / 2025 Date of Departure * 8 / 16 / 2025 D…" at bounding box center [755, 355] width 694 height 565
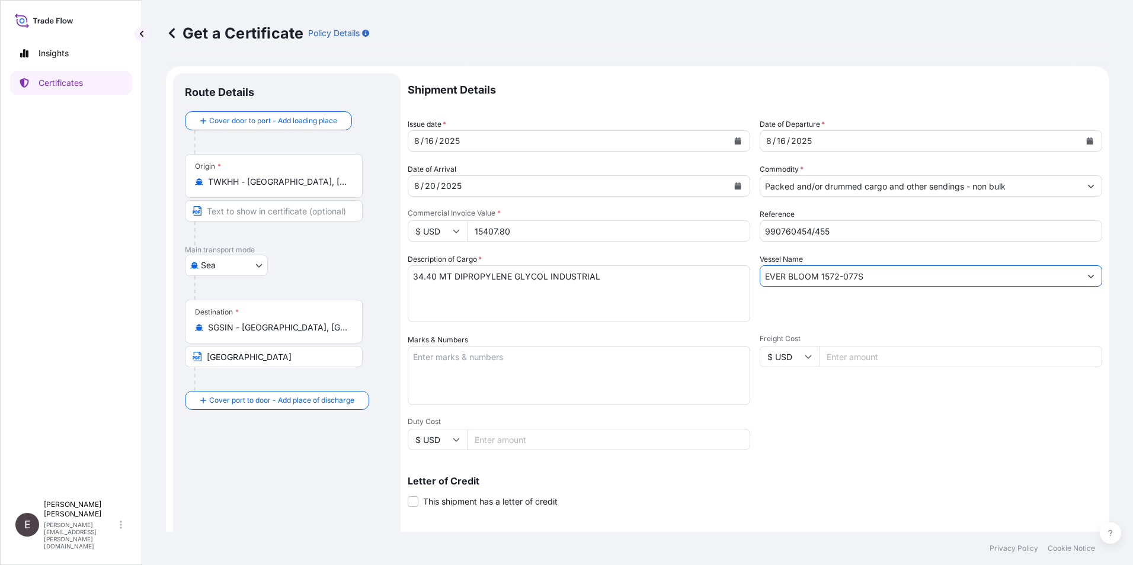
click at [799, 266] on input "EVER BLOOM 1572-077S" at bounding box center [920, 275] width 320 height 21
drag, startPoint x: 789, startPoint y: 276, endPoint x: 984, endPoint y: 294, distance: 196.3
click at [984, 294] on div "Vessel Name EVER BLOOM 1572-077S" at bounding box center [931, 288] width 342 height 69
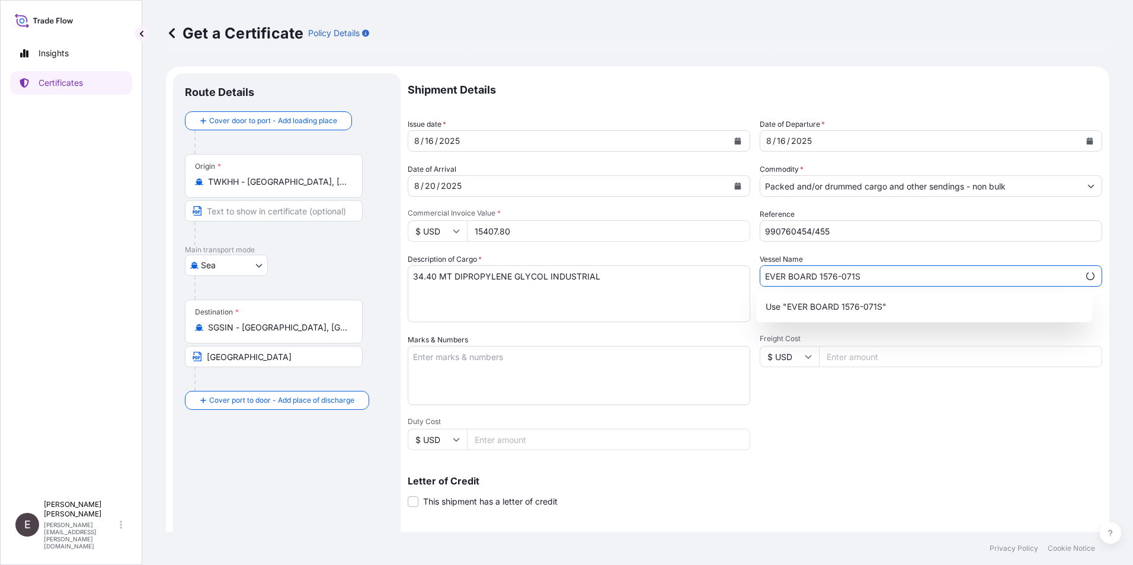
type input "EVER BOARD 1576-071S"
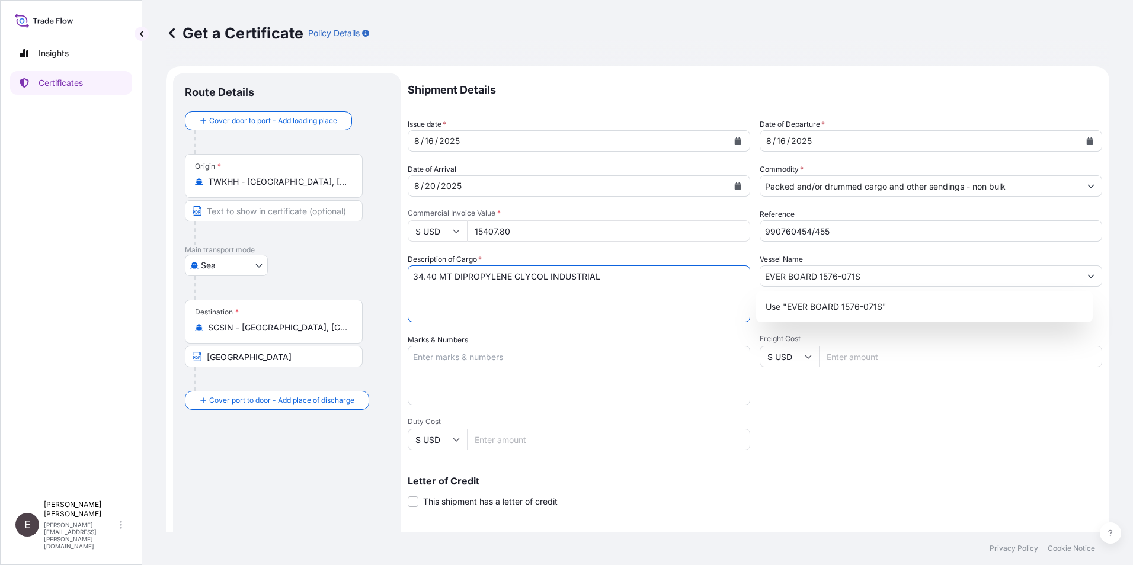
drag, startPoint x: 411, startPoint y: 281, endPoint x: 409, endPoint y: 274, distance: 6.8
click at [411, 280] on textarea "34.40 MT DIPROPYLENE GLYCOL INDUSTRIAL" at bounding box center [579, 293] width 342 height 57
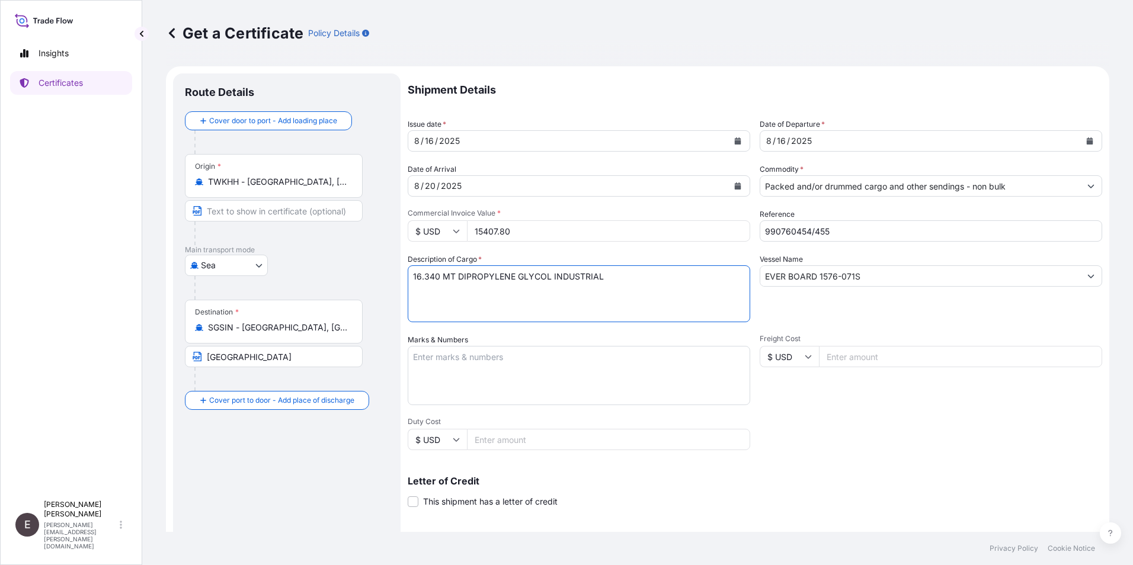
click at [457, 280] on textarea "34.40 MT DIPROPYLENE GLYCOL INDUSTRIAL" at bounding box center [579, 293] width 342 height 57
click at [620, 270] on textarea "34.40 MT DIPROPYLENE GLYCOL INDUSTRIAL" at bounding box center [579, 293] width 342 height 57
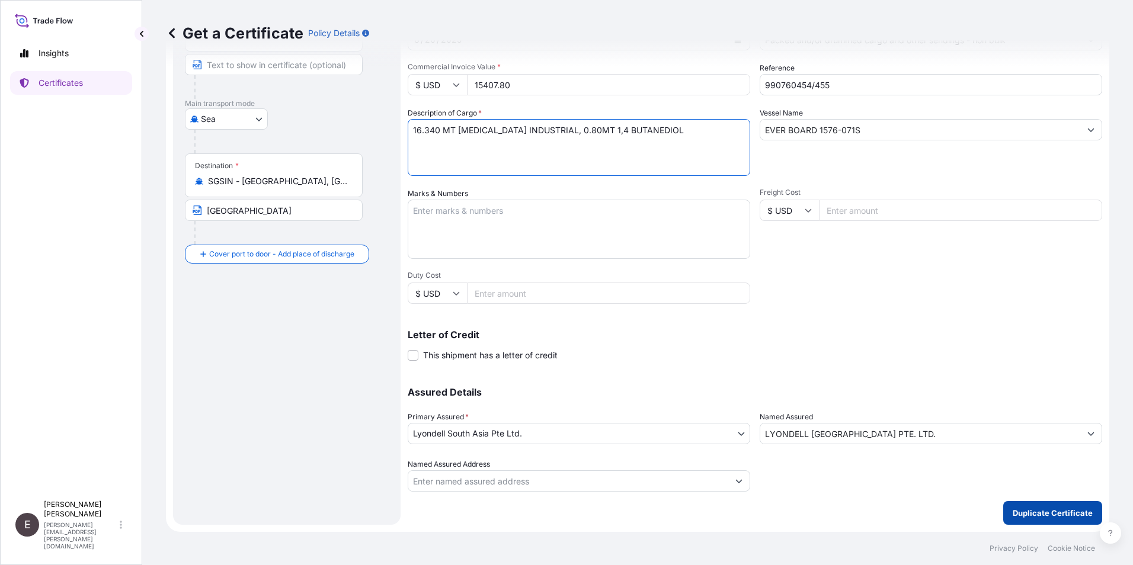
type textarea "16.340 MT PROPYLENE GLYCOL INDUSTRIAL, 0.80MT 1,4 BUTANEDIOL"
click at [1029, 511] on p "Duplicate Certificate" at bounding box center [1053, 513] width 80 height 12
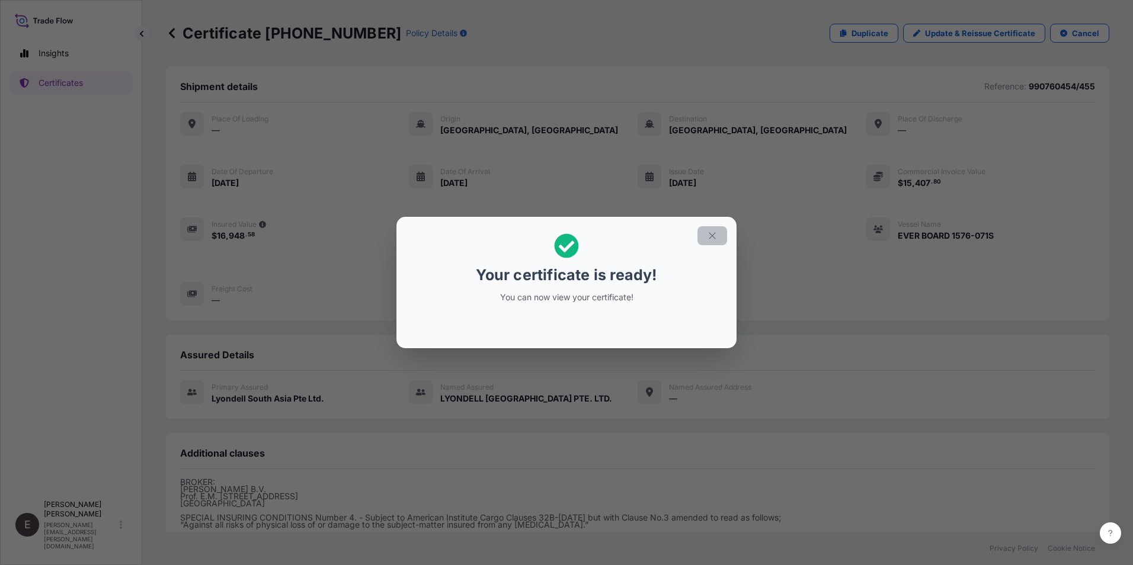
click at [715, 235] on icon "button" at bounding box center [712, 235] width 11 height 11
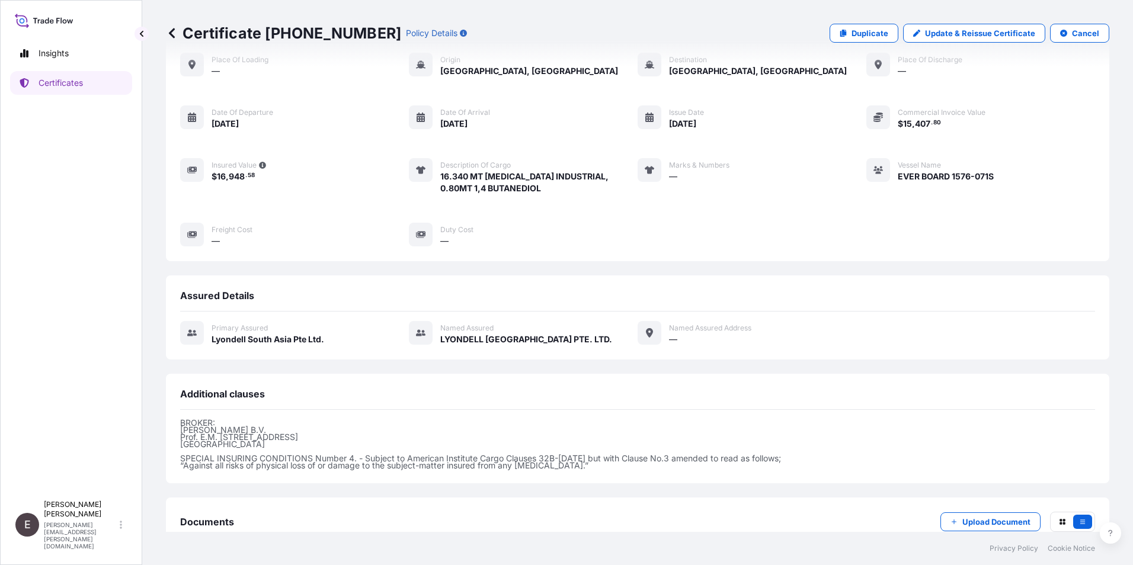
scroll to position [136, 0]
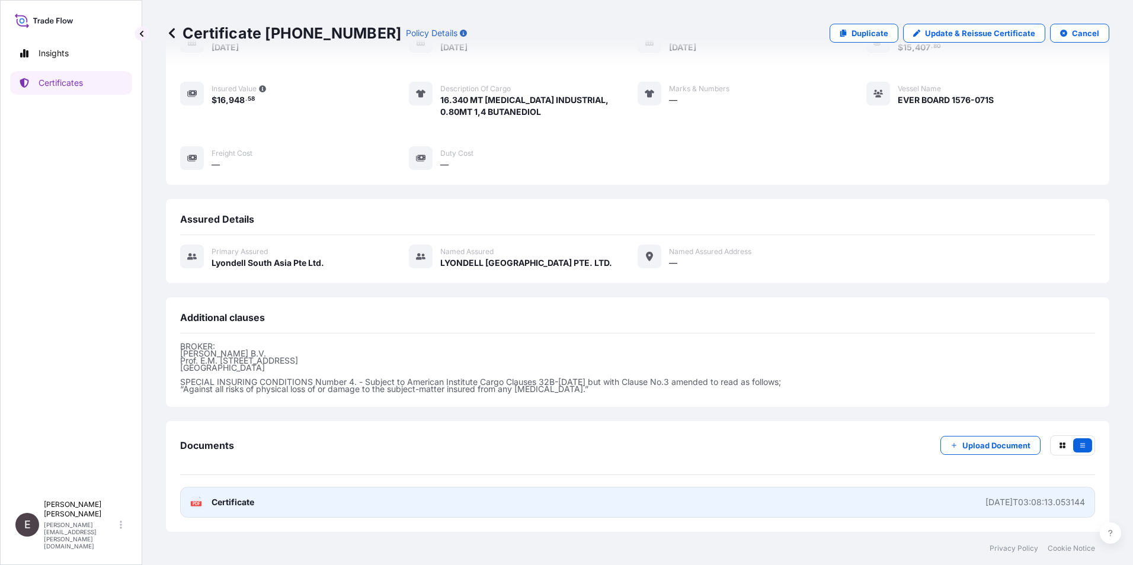
click at [218, 498] on span "Certificate" at bounding box center [233, 502] width 43 height 12
